Goal: Task Accomplishment & Management: Use online tool/utility

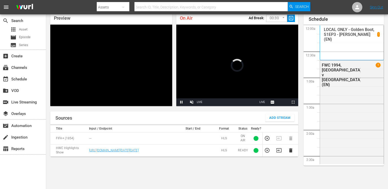
scroll to position [258, 0]
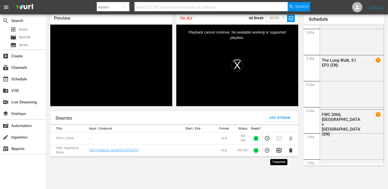
click at [278, 153] on icon "button" at bounding box center [278, 151] width 5 height 4
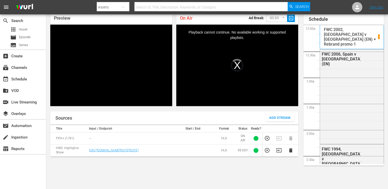
scroll to position [624, 0]
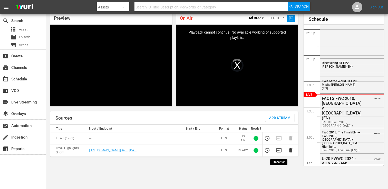
click at [279, 153] on icon "button" at bounding box center [278, 151] width 5 height 4
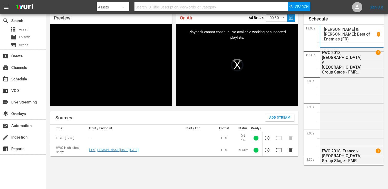
scroll to position [624, 0]
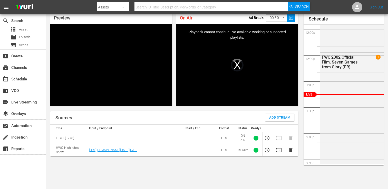
click at [278, 153] on icon "button" at bounding box center [279, 150] width 6 height 6
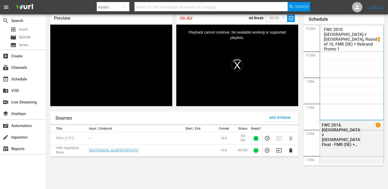
scroll to position [624, 0]
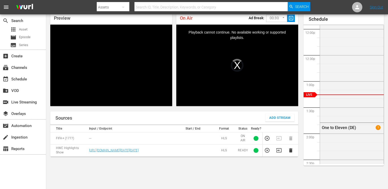
click at [277, 153] on icon "button" at bounding box center [279, 151] width 6 height 6
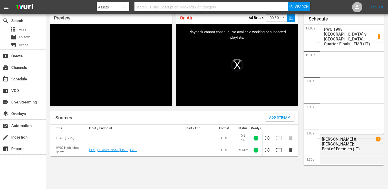
scroll to position [624, 0]
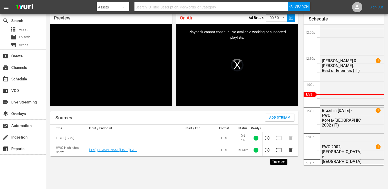
click at [278, 151] on icon "button" at bounding box center [278, 150] width 5 height 4
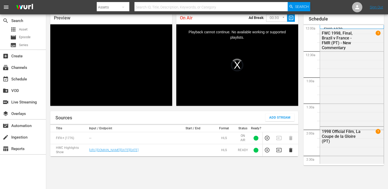
scroll to position [624, 0]
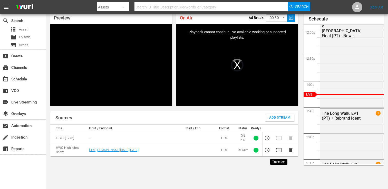
click at [280, 150] on icon "button" at bounding box center [278, 150] width 5 height 4
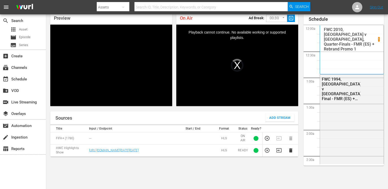
scroll to position [624, 0]
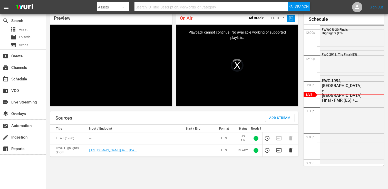
click at [281, 151] on icon "button" at bounding box center [278, 151] width 5 height 4
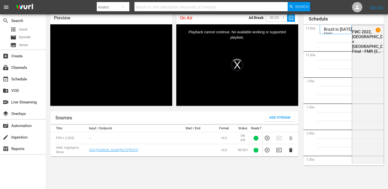
scroll to position [624, 0]
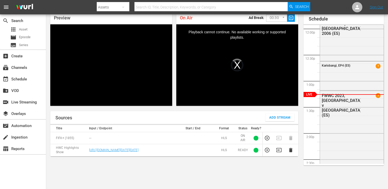
click at [281, 153] on icon "button" at bounding box center [279, 150] width 6 height 6
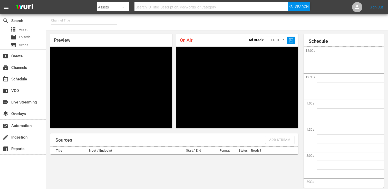
type input "FIFA+ English Global (1781)"
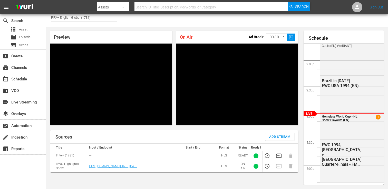
scroll to position [3, 0]
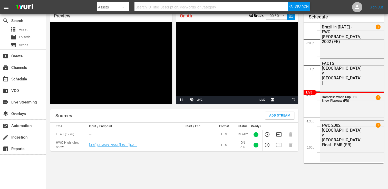
scroll to position [16, 0]
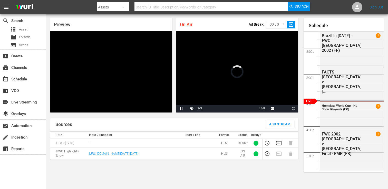
click at [278, 144] on icon "button" at bounding box center [279, 144] width 6 height 6
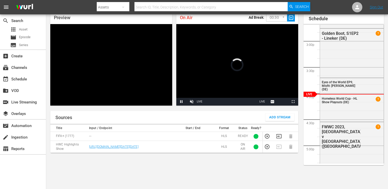
scroll to position [4, 0]
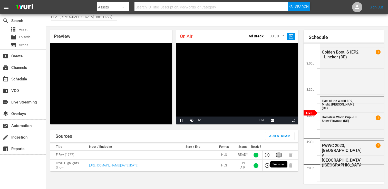
click at [278, 154] on icon "button" at bounding box center [279, 155] width 6 height 6
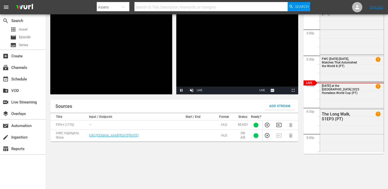
scroll to position [36, 0]
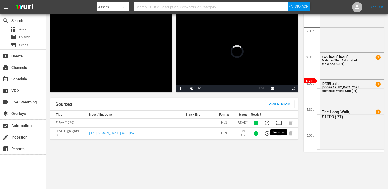
click at [279, 122] on icon "button" at bounding box center [278, 123] width 5 height 4
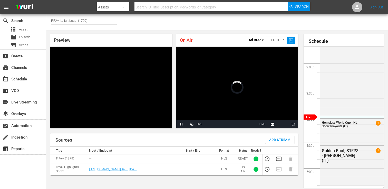
click at [280, 161] on icon "button" at bounding box center [279, 159] width 6 height 6
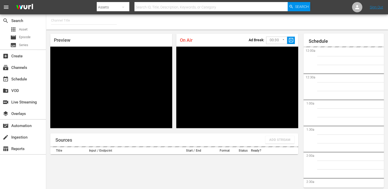
type input "FIFA+ Spanish Global (1780)"
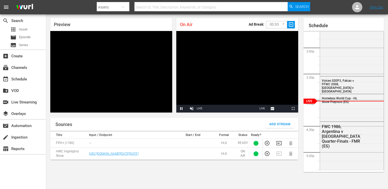
scroll to position [1, 0]
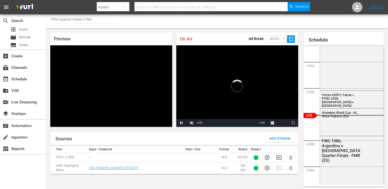
click at [279, 159] on icon "button" at bounding box center [279, 158] width 6 height 6
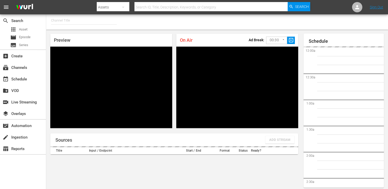
type input "FIFA+ English-Local-US (1854)"
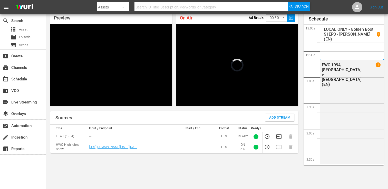
scroll to position [403, 0]
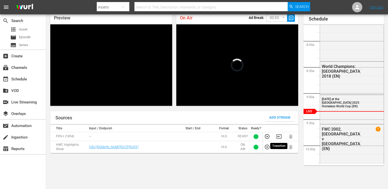
click at [277, 135] on icon "button" at bounding box center [279, 137] width 6 height 6
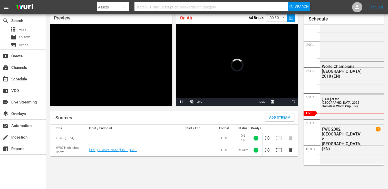
scroll to position [0, 0]
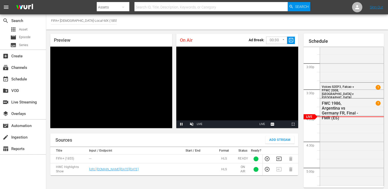
click at [277, 158] on icon "button" at bounding box center [279, 159] width 6 height 6
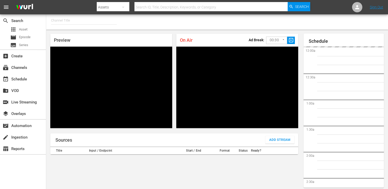
type input "FIFA+ English Global (1781)"
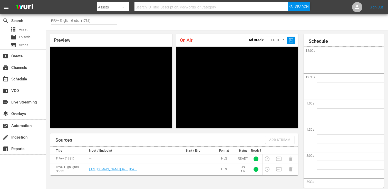
scroll to position [22, 0]
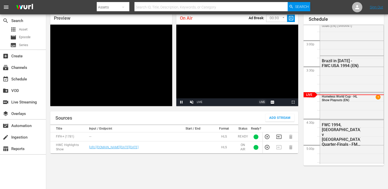
click at [261, 102] on span "LIVE" at bounding box center [262, 102] width 6 height 3
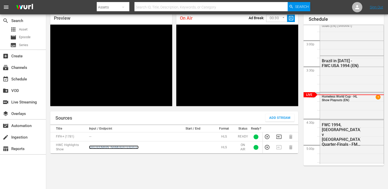
click at [139, 146] on link "[URL][DOMAIN_NAME][DATE][DATE]" at bounding box center [114, 148] width 50 height 4
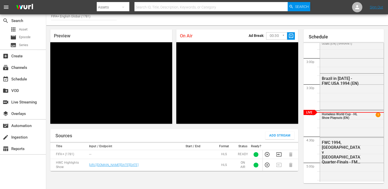
scroll to position [0, 0]
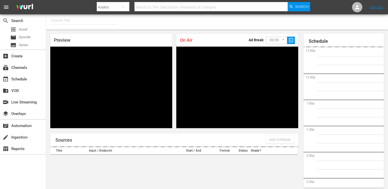
type input "FIFA+ English Global (1781)"
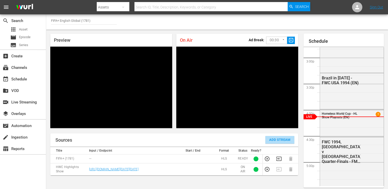
click at [267, 141] on button "Add Stream" at bounding box center [279, 140] width 29 height 8
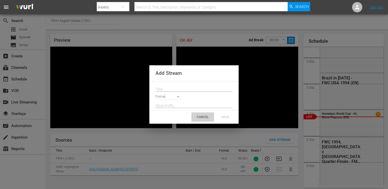
click at [204, 116] on div "CANCEL" at bounding box center [202, 117] width 23 height 9
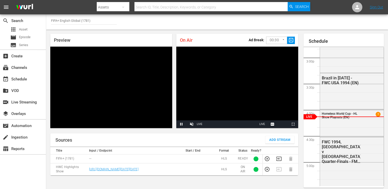
click at [269, 138] on button "Add Stream" at bounding box center [279, 140] width 29 height 8
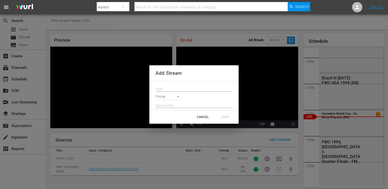
click at [174, 97] on body "menu Search By Assets Search ID, Title, Description, Keywords, or Category Sear…" at bounding box center [194, 94] width 388 height 189
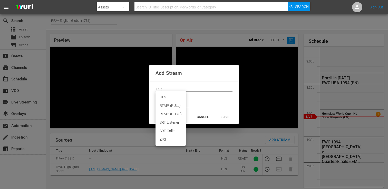
click at [197, 117] on div at bounding box center [194, 94] width 388 height 189
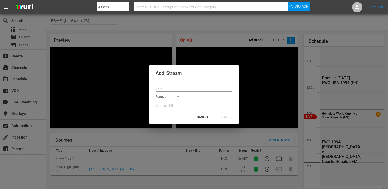
click at [198, 118] on div "CANCEL" at bounding box center [202, 117] width 23 height 9
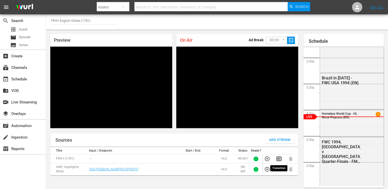
click at [278, 159] on icon "button" at bounding box center [279, 159] width 6 height 6
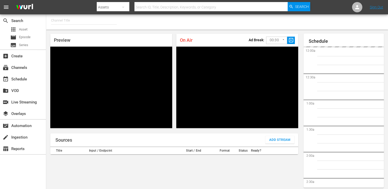
type input "FIFA+ English Global (1781)"
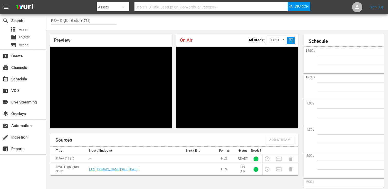
scroll to position [22, 0]
